Goal: Find specific page/section: Find specific page/section

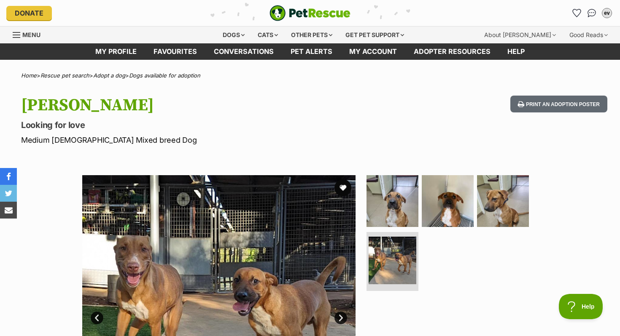
click at [183, 52] on link "Favourites" at bounding box center [175, 51] width 60 height 16
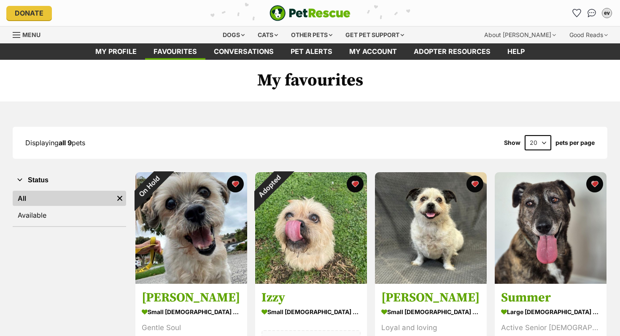
click at [46, 207] on ul "All Remove filter Available" at bounding box center [69, 207] width 113 height 37
click at [47, 211] on link "Available" at bounding box center [69, 215] width 113 height 15
